Goal: Task Accomplishment & Management: Manage account settings

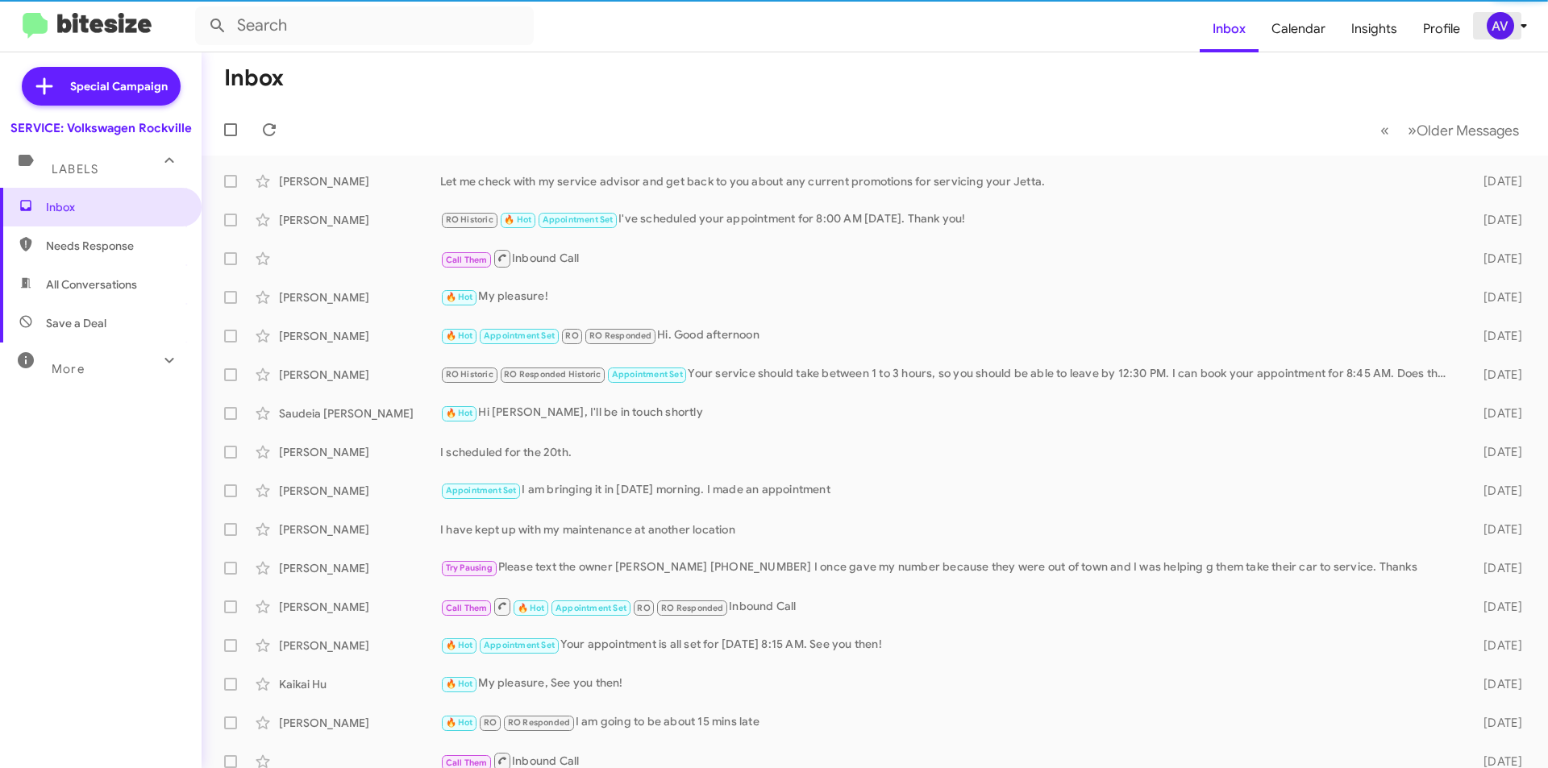
click at [1498, 30] on div "AV" at bounding box center [1499, 25] width 27 height 27
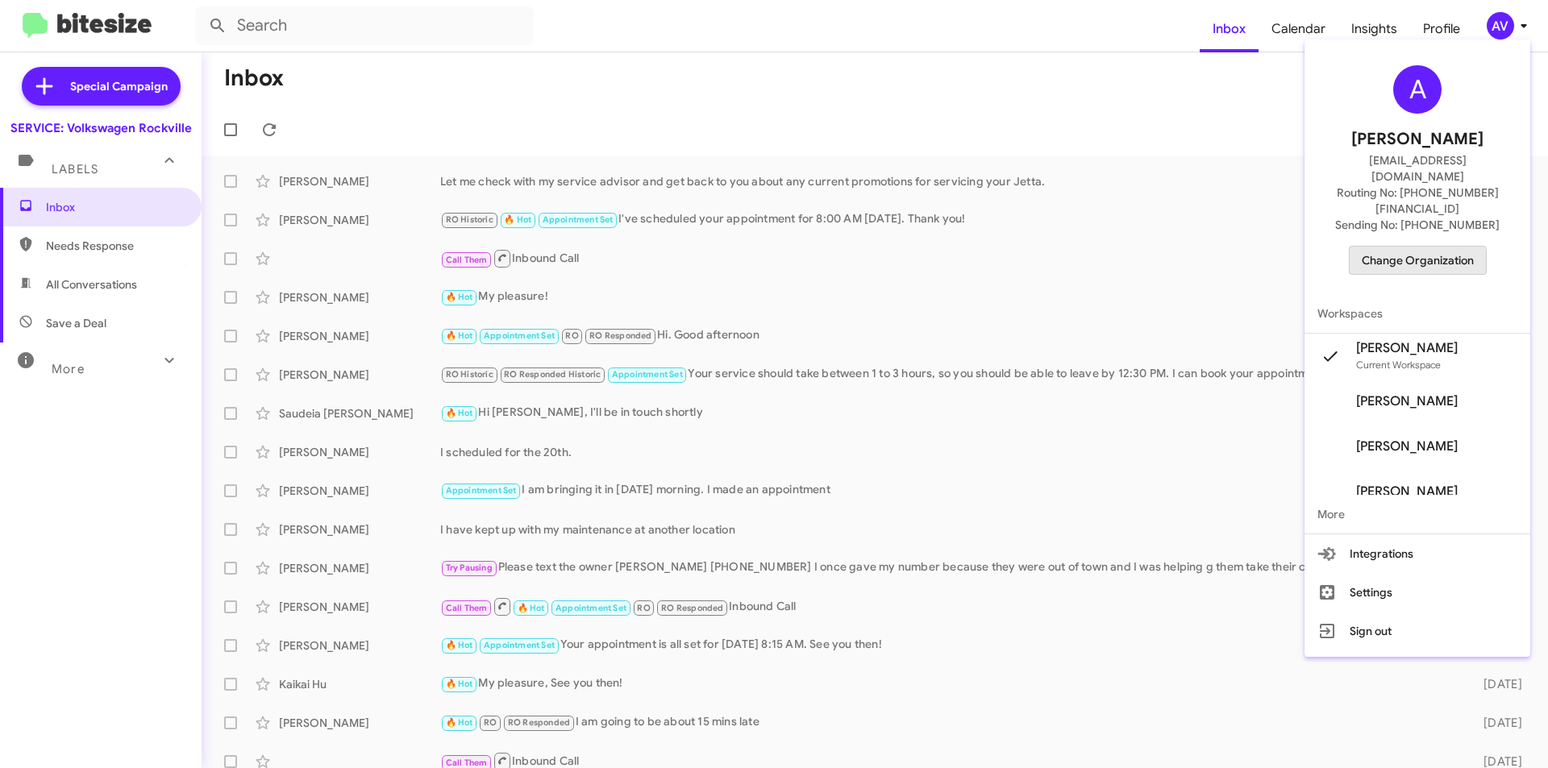
click at [1407, 247] on span "Change Organization" at bounding box center [1417, 260] width 112 height 27
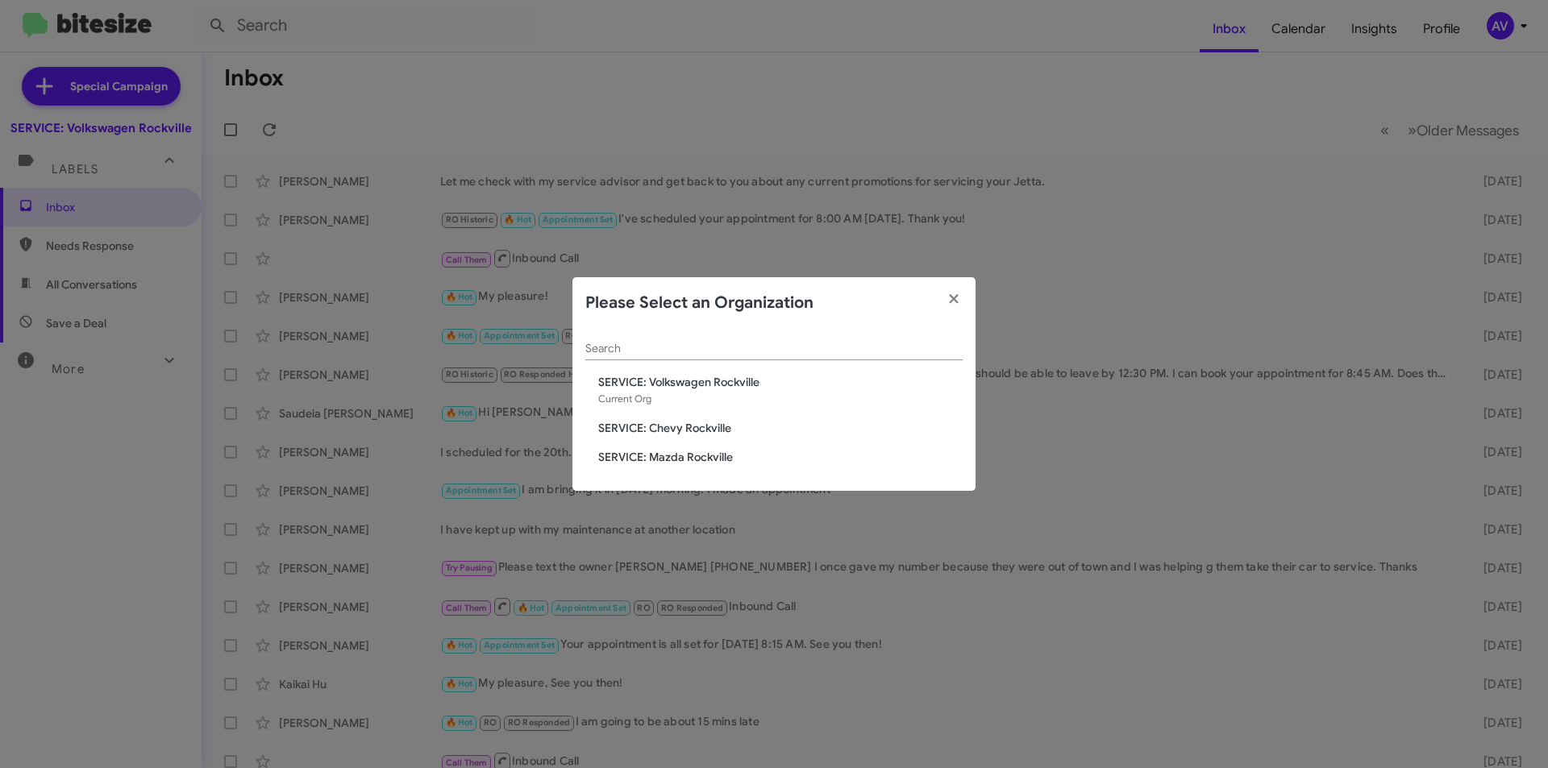
click at [778, 447] on div "Search SERVICE: Volkswagen Rockville Current Org SERVICE: Chevy Rockville SERVI…" at bounding box center [773, 410] width 403 height 163
click at [772, 380] on span "SERVICE: Volkswagen Rockville" at bounding box center [780, 382] width 364 height 16
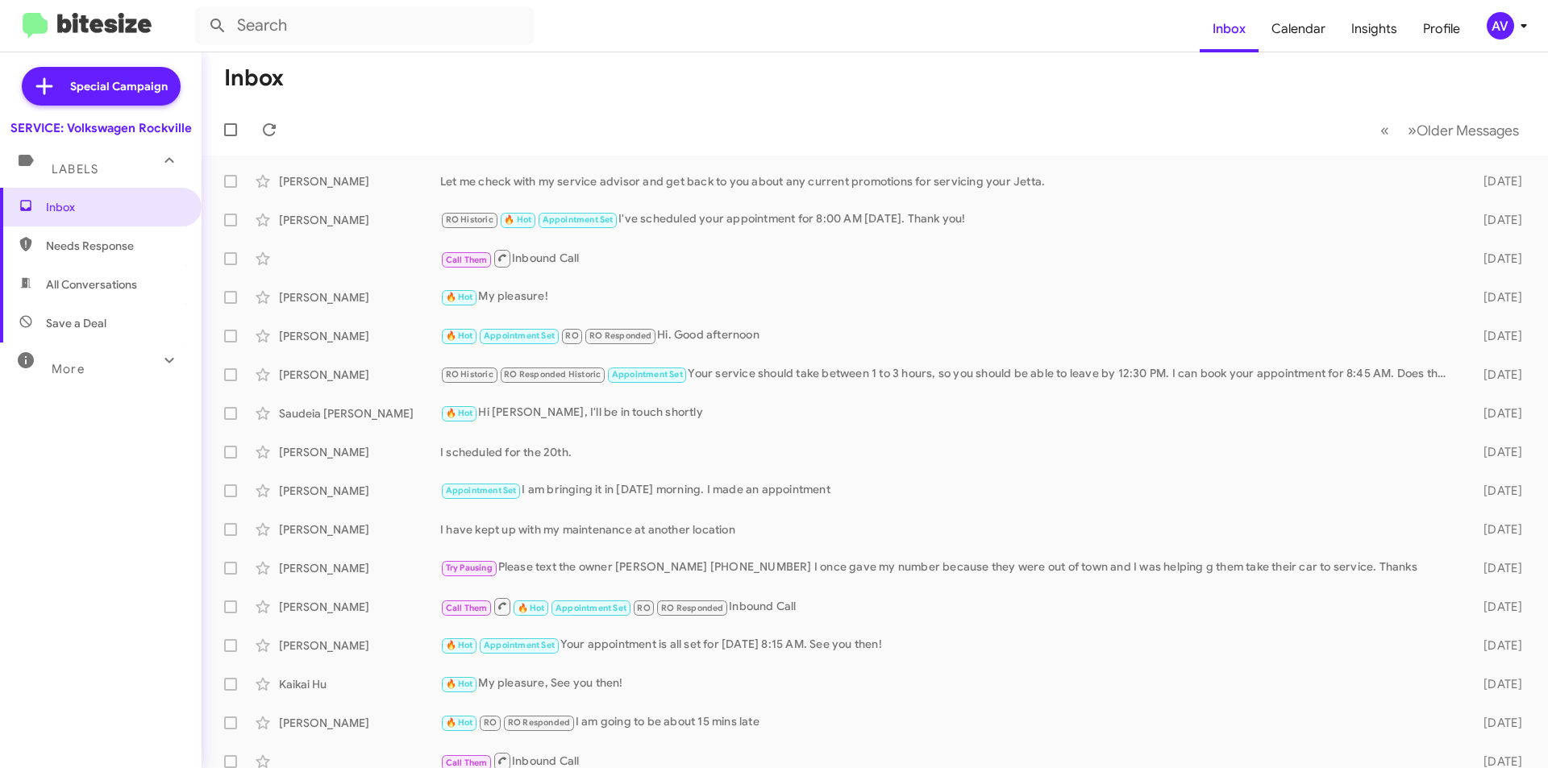
click at [1498, 31] on div "AV" at bounding box center [1499, 25] width 27 height 27
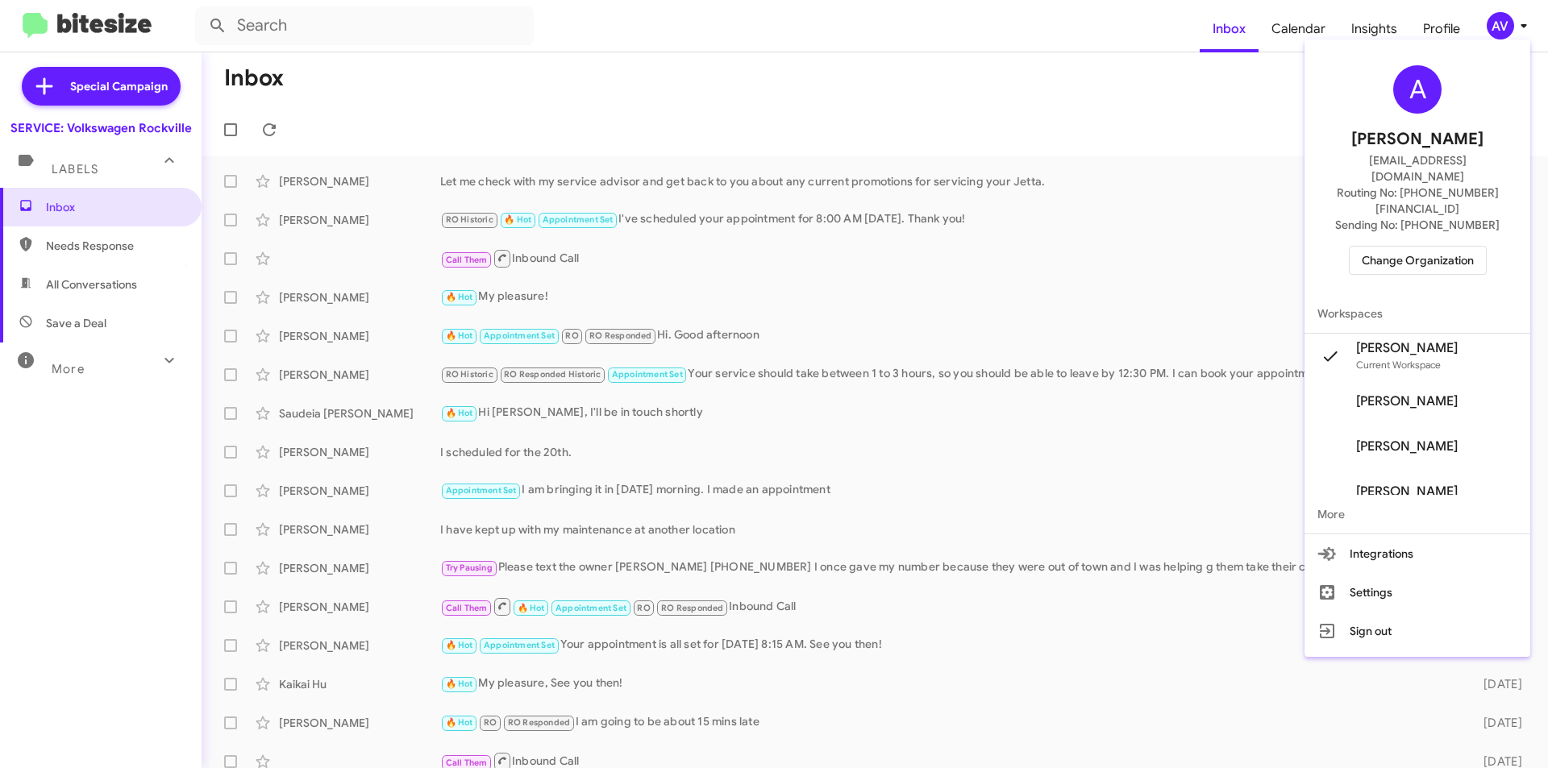
click at [1419, 247] on span "Change Organization" at bounding box center [1417, 260] width 112 height 27
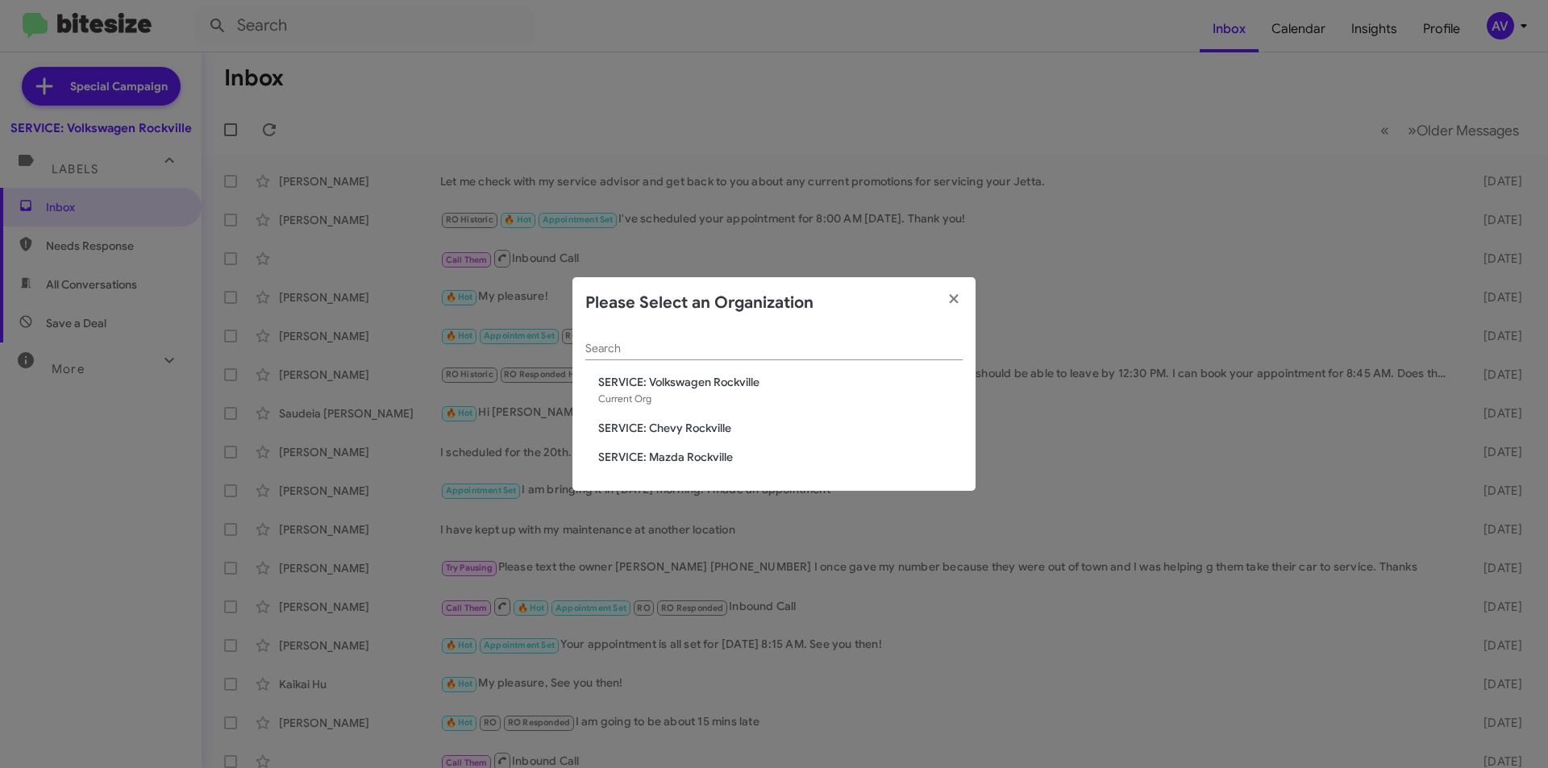
click at [650, 455] on span "SERVICE: Mazda Rockville" at bounding box center [780, 457] width 364 height 16
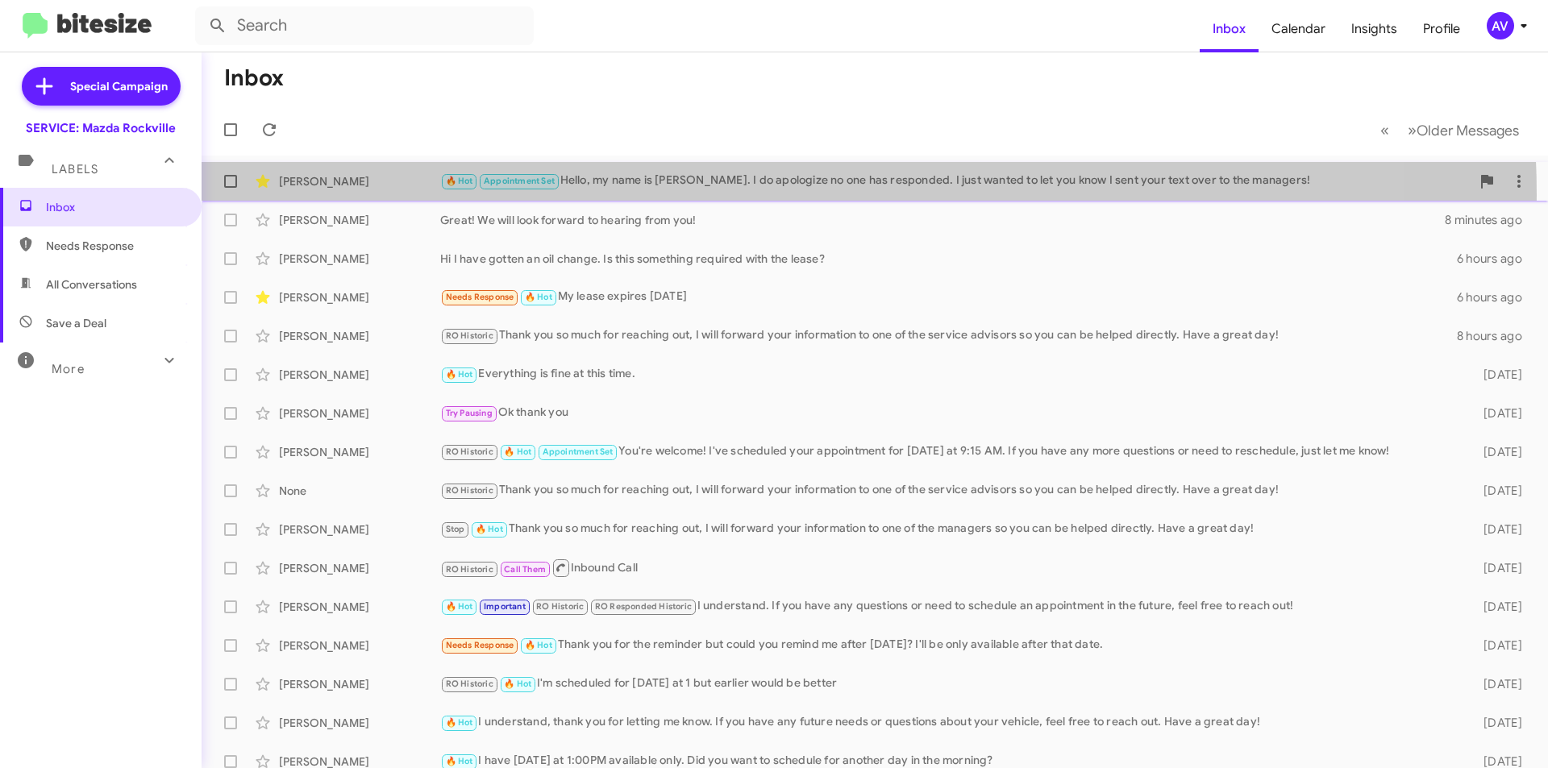
click at [754, 194] on div "Bruce Rich 🔥 Hot Appointment Set Hello, my name is Carmen. I do apologize no on…" at bounding box center [874, 181] width 1320 height 32
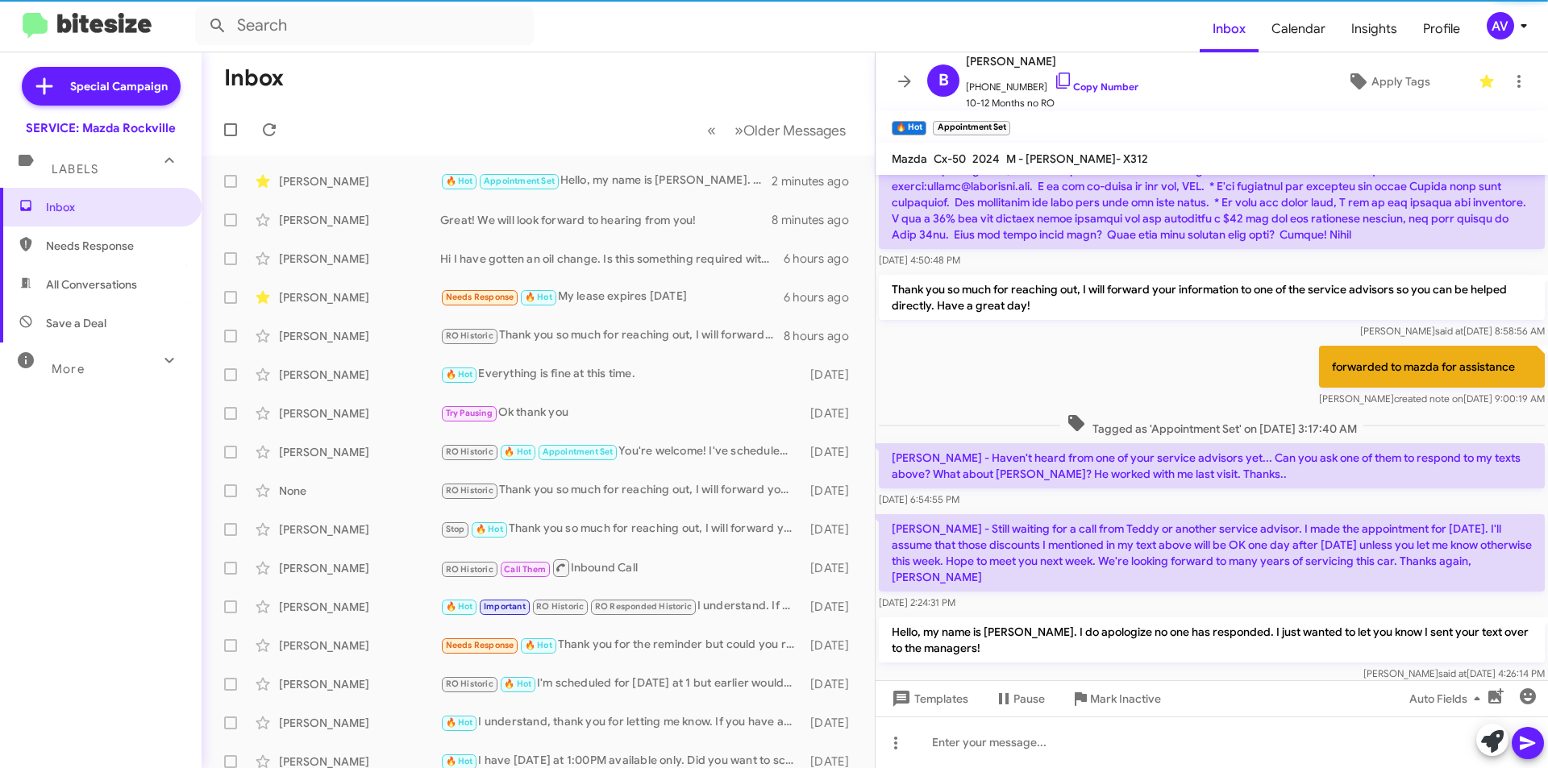
scroll to position [426, 0]
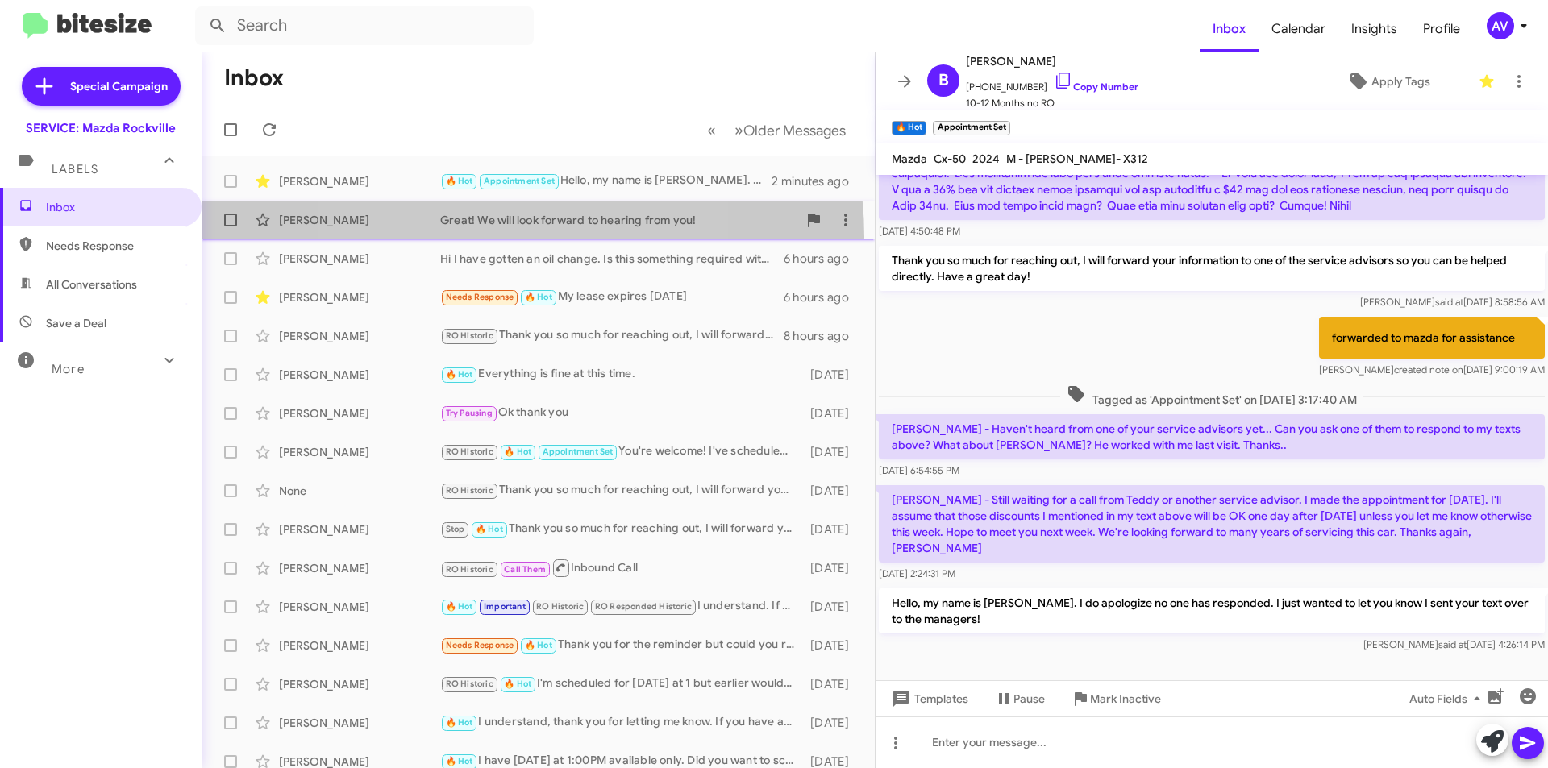
click at [488, 237] on span "Mahnaz Pooya Great! We will look forward to hearing from you! 8 minutes ago" at bounding box center [538, 220] width 673 height 39
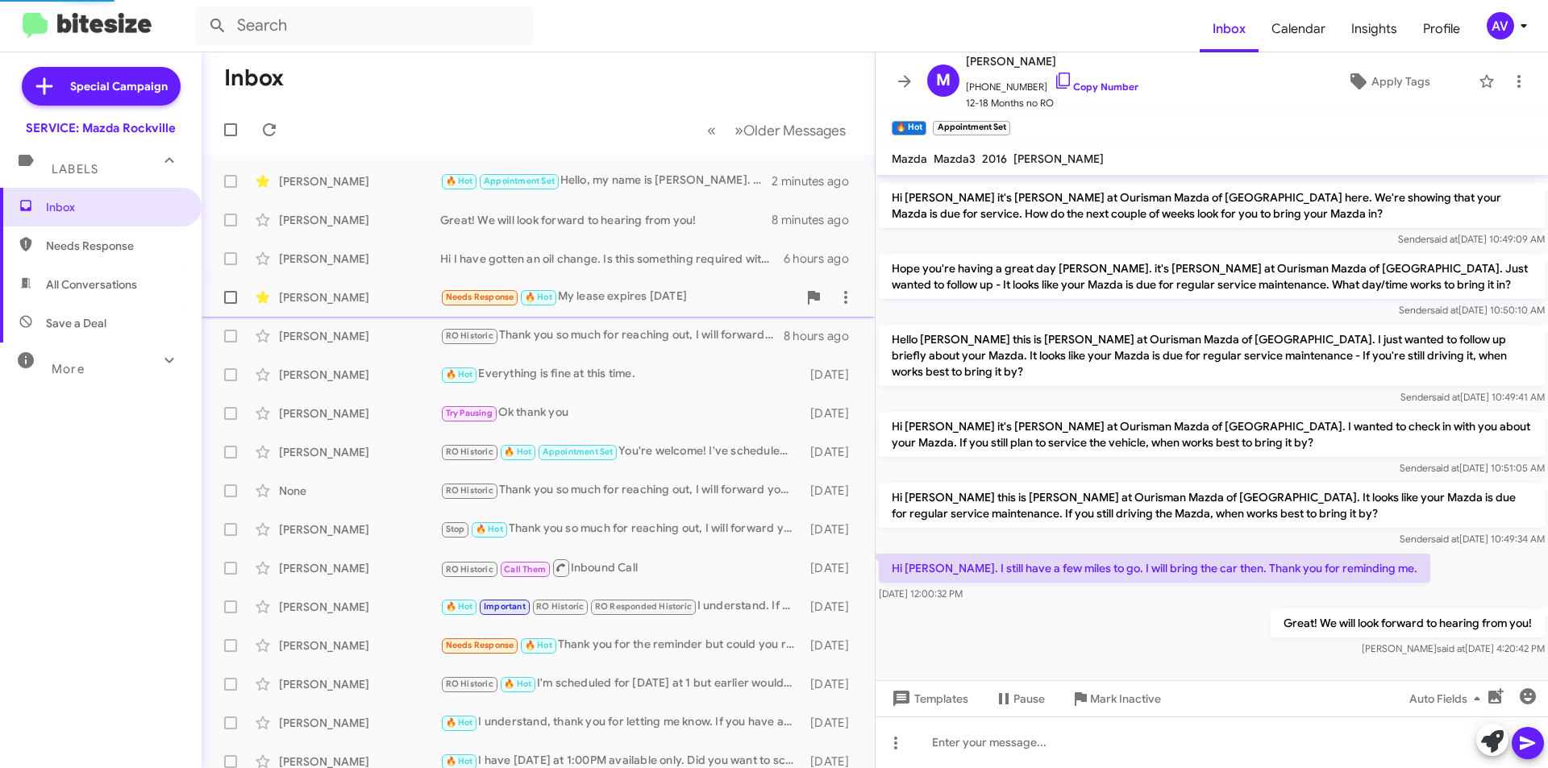
scroll to position [137, 0]
